Goal: Task Accomplishment & Management: Manage account settings

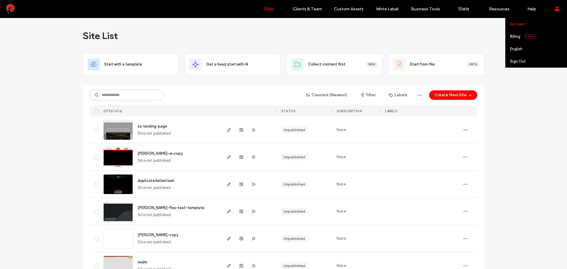
click at [539, 24] on link "Account" at bounding box center [538, 24] width 57 height 12
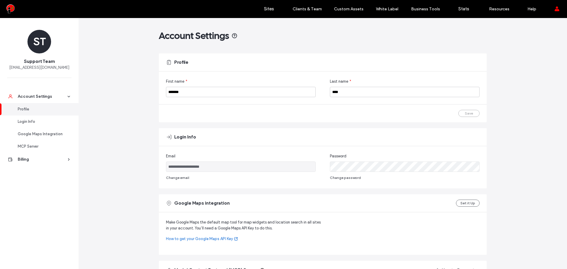
click at [16, 10] on div at bounding box center [37, 8] width 67 height 9
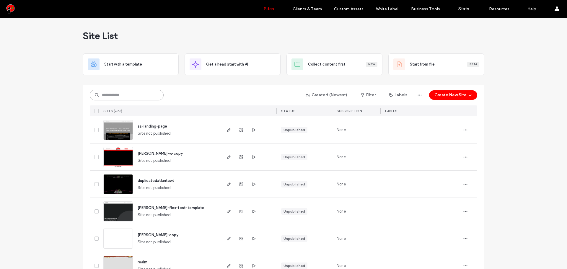
click at [125, 90] on input at bounding box center [127, 95] width 74 height 11
click at [125, 91] on input at bounding box center [127, 95] width 74 height 11
paste input "*********"
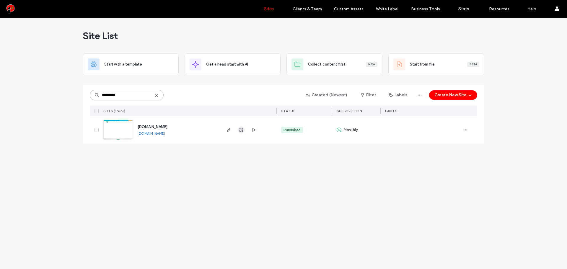
type input "*********"
click at [241, 131] on use "button" at bounding box center [241, 130] width 4 height 4
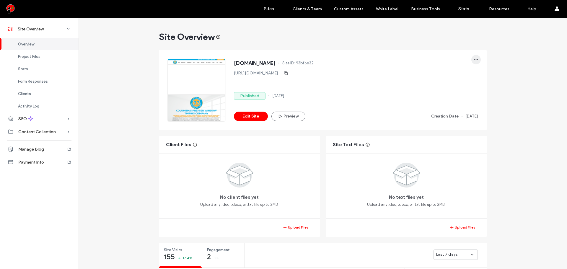
click at [475, 57] on icon "button" at bounding box center [476, 59] width 5 height 5
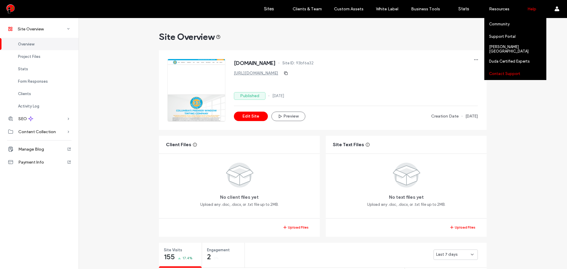
click at [508, 72] on label "Contact Support" at bounding box center [504, 73] width 31 height 4
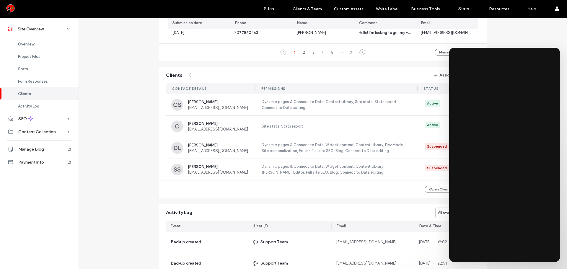
scroll to position [246, 0]
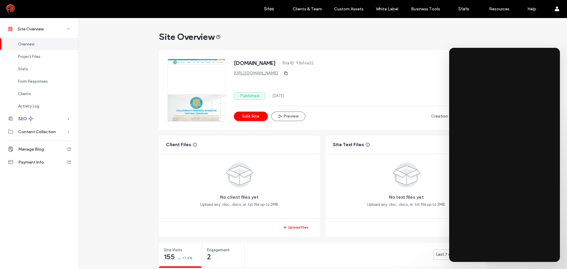
click at [10, 8] on div at bounding box center [37, 8] width 67 height 9
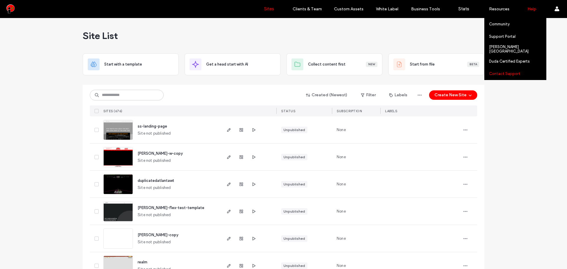
click at [515, 73] on label "Contact Support" at bounding box center [504, 73] width 31 height 4
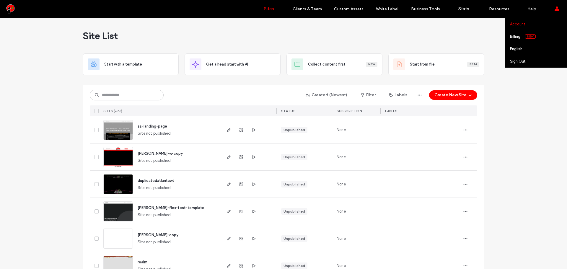
click at [532, 26] on link "Account" at bounding box center [538, 24] width 57 height 12
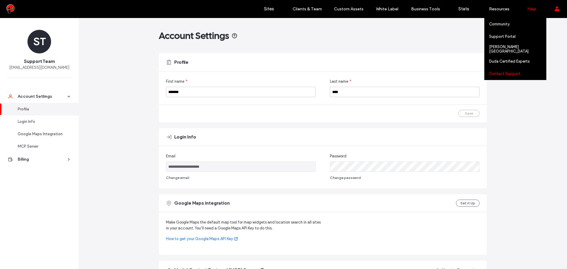
click at [511, 75] on label "Contact Support" at bounding box center [504, 73] width 31 height 4
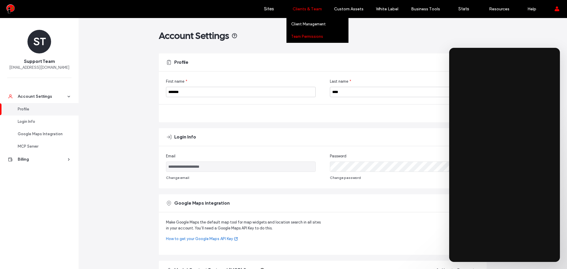
click at [315, 36] on label "Team Permissions" at bounding box center [307, 36] width 32 height 4
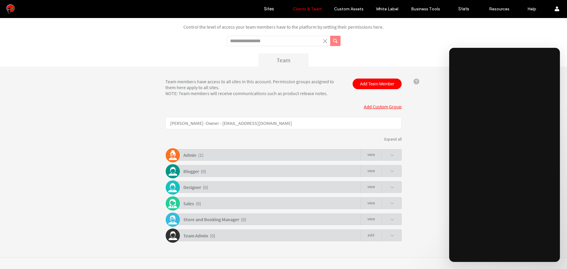
scroll to position [27, 0]
click at [394, 155] on div "Admin ( 1 ) view" at bounding box center [284, 155] width 233 height 12
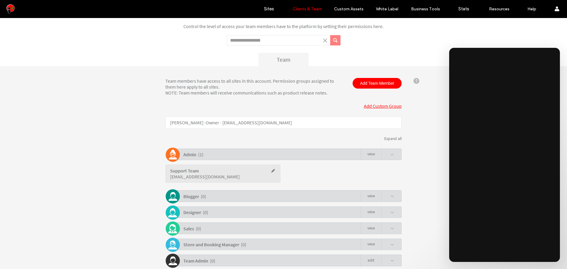
click at [394, 155] on div "Admin ( 1 ) view" at bounding box center [284, 155] width 233 height 12
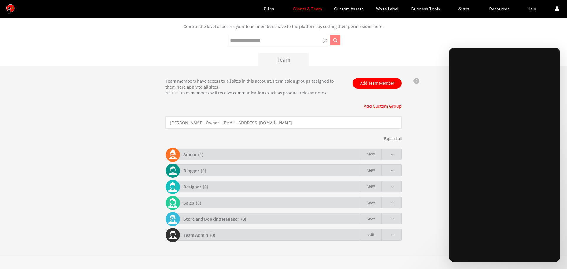
scroll to position [0, 0]
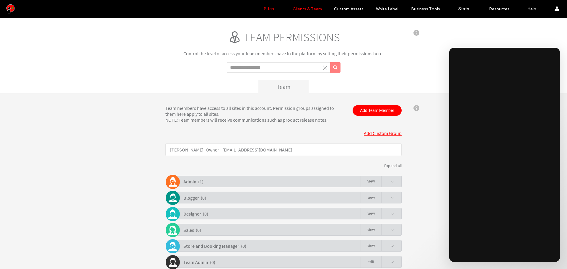
click at [264, 7] on label "Sites" at bounding box center [269, 8] width 10 height 5
